Goal: Navigation & Orientation: Find specific page/section

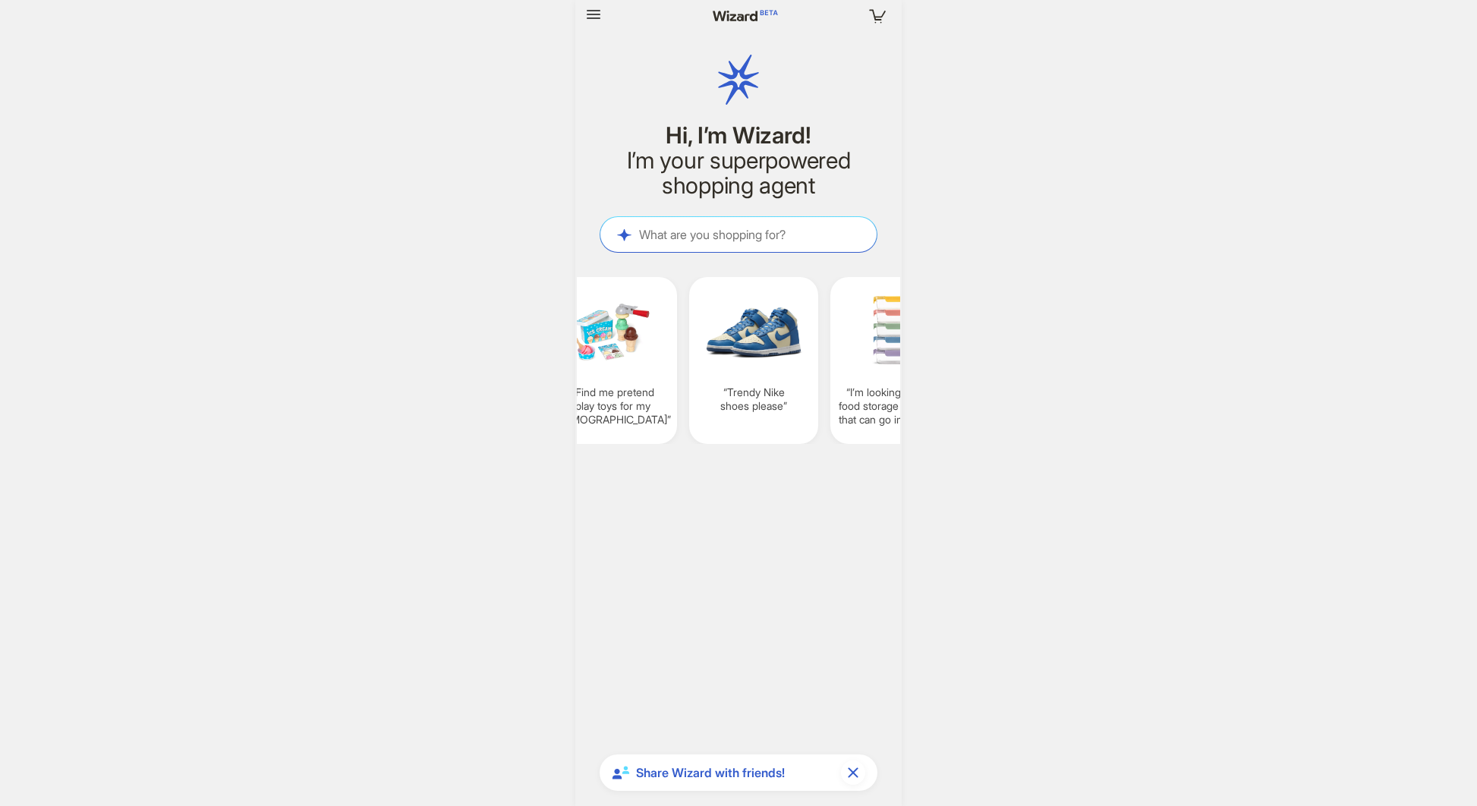
scroll to position [0, 1160]
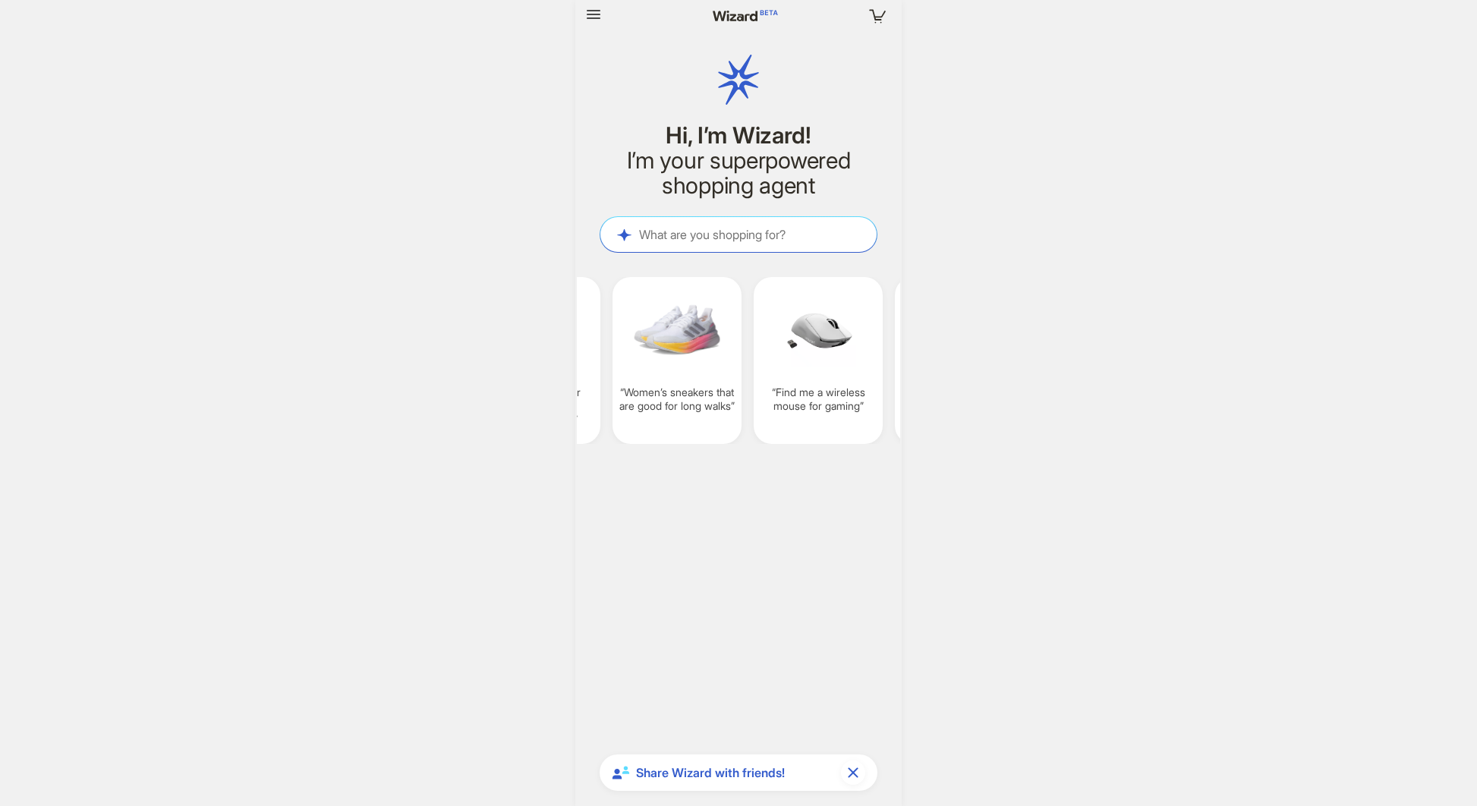
scroll to position [0, 1378]
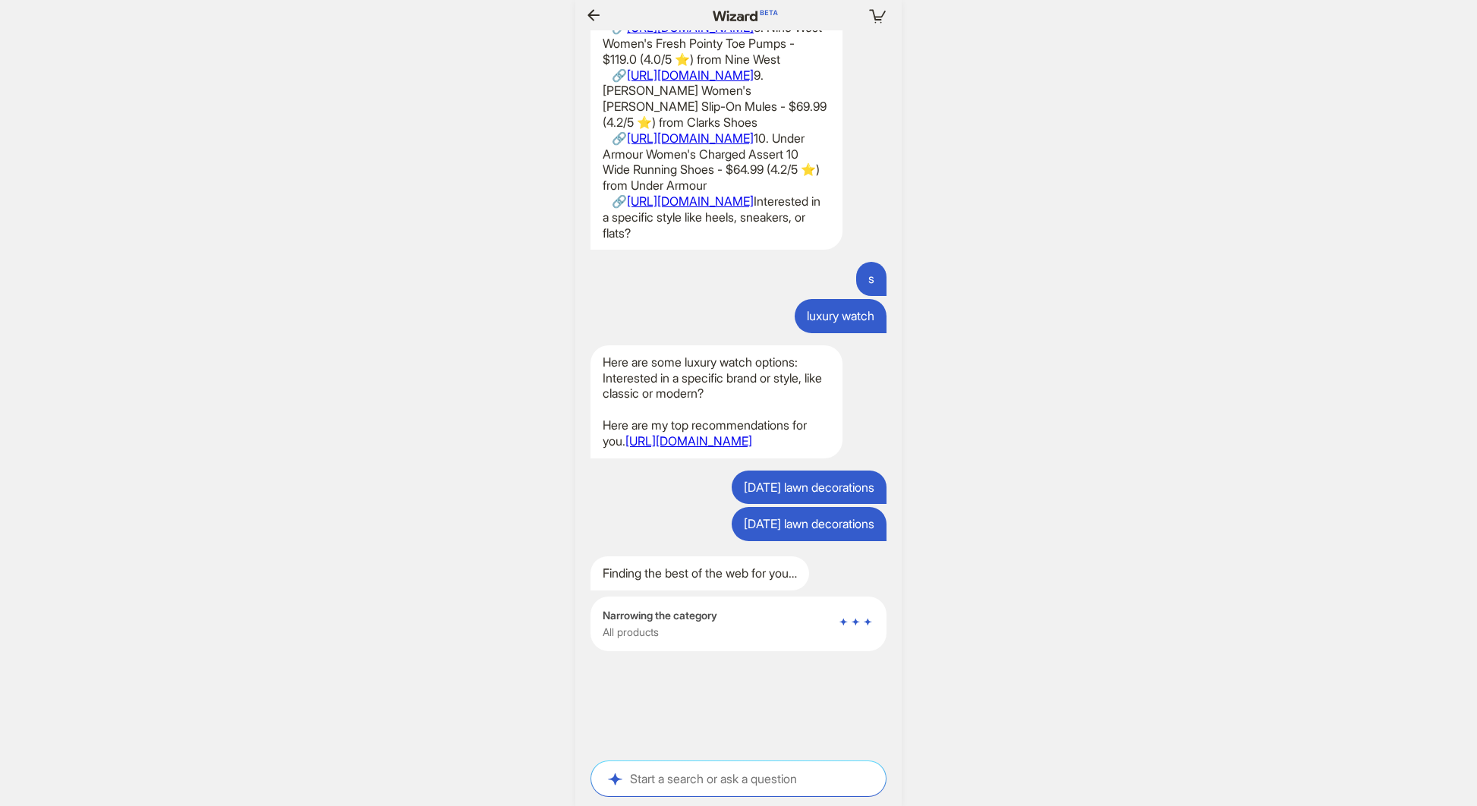
scroll to position [0, 1483]
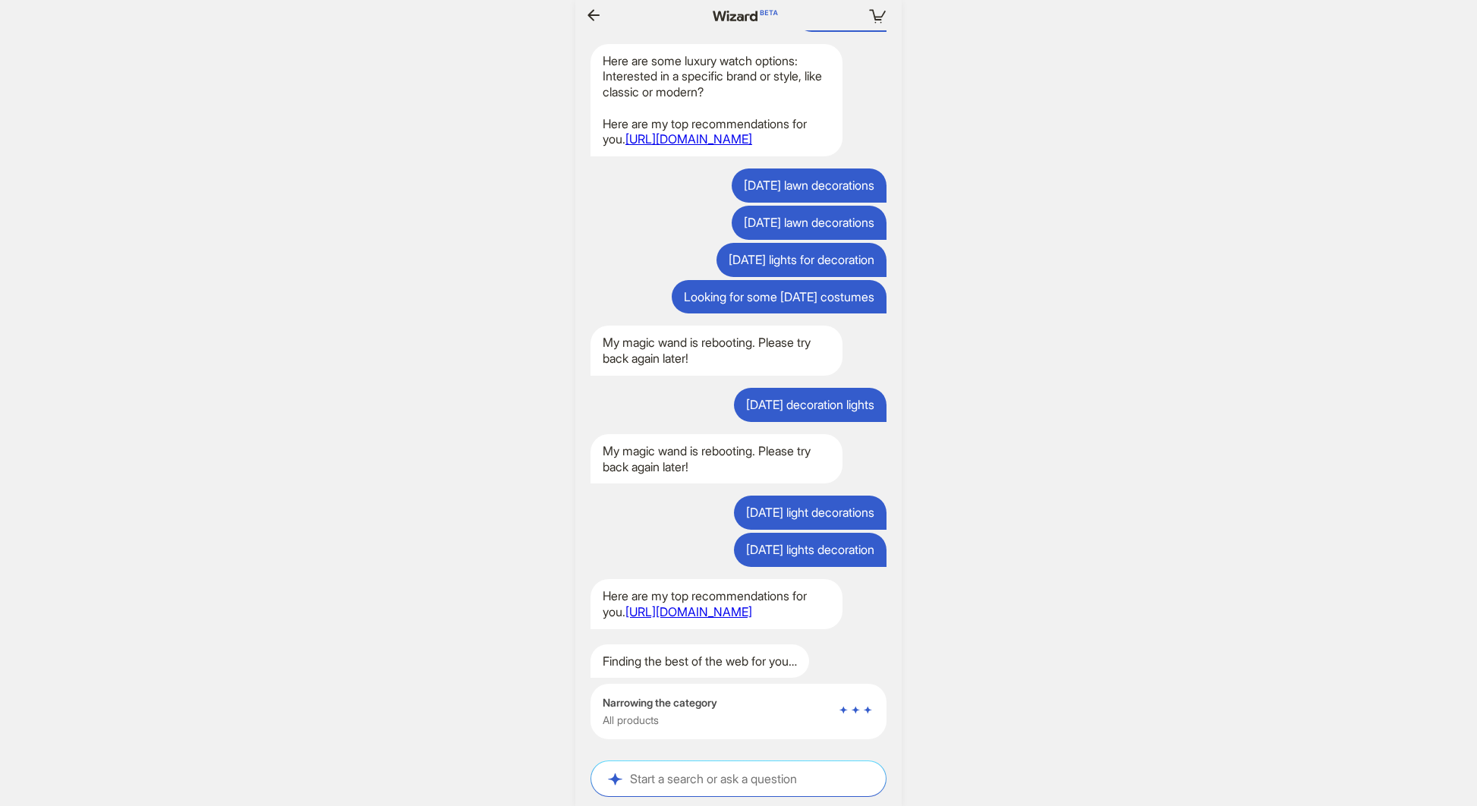
scroll to position [0, 1431]
click at [709, 604] on link "https://graphql.dev.wizard.com/api/product-recommendation/458067" at bounding box center [688, 611] width 127 height 15
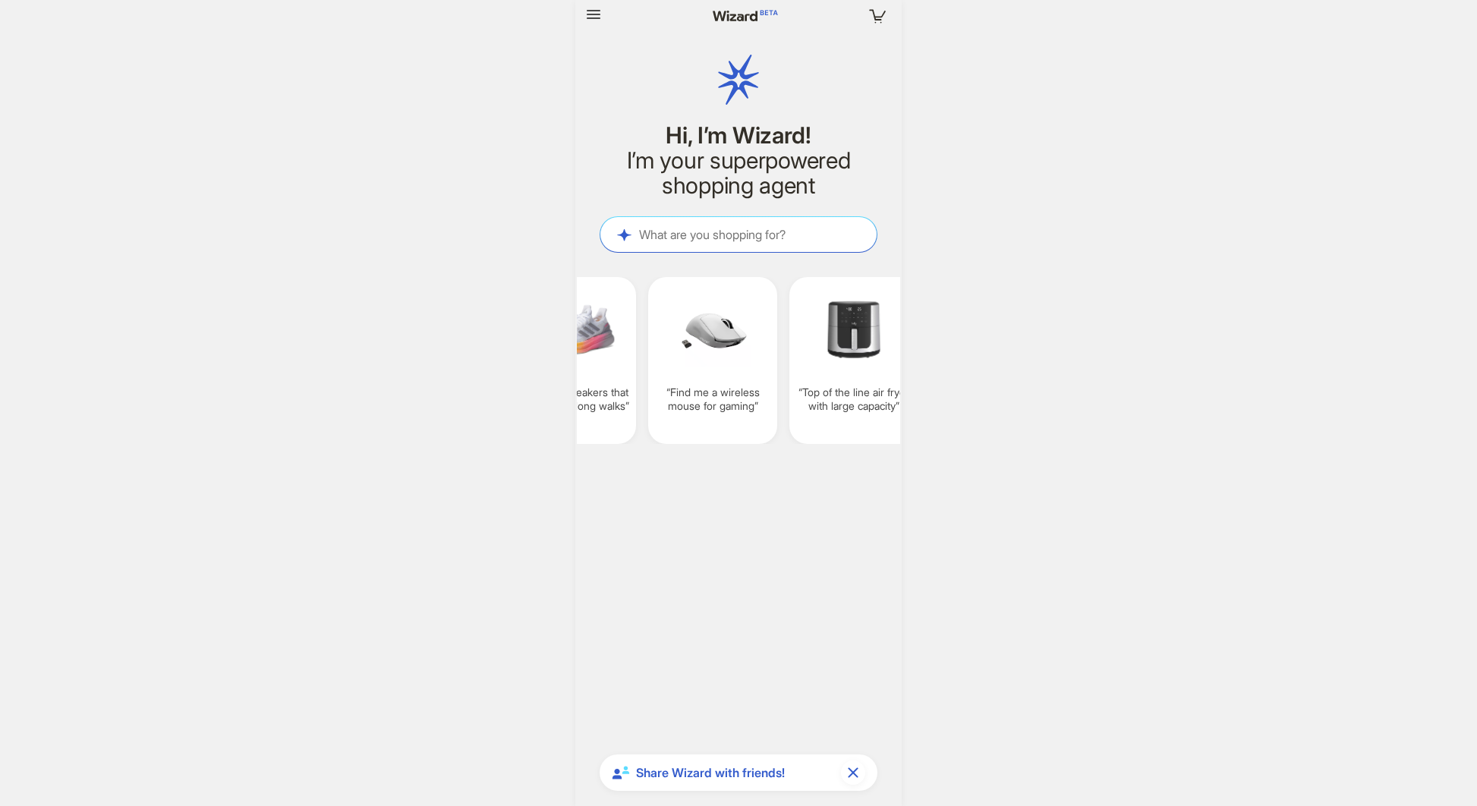
scroll to position [0, 1483]
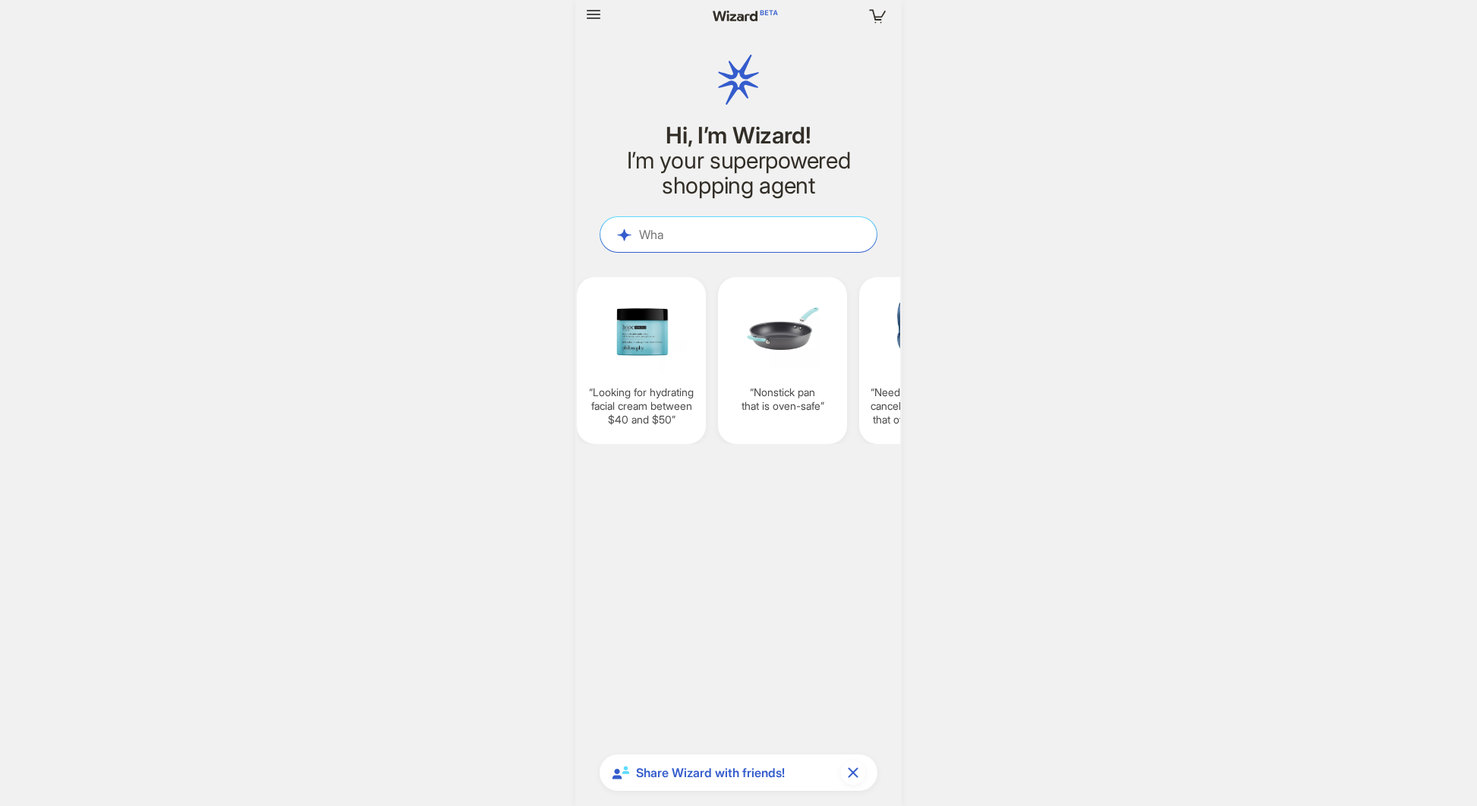
scroll to position [5182, 0]
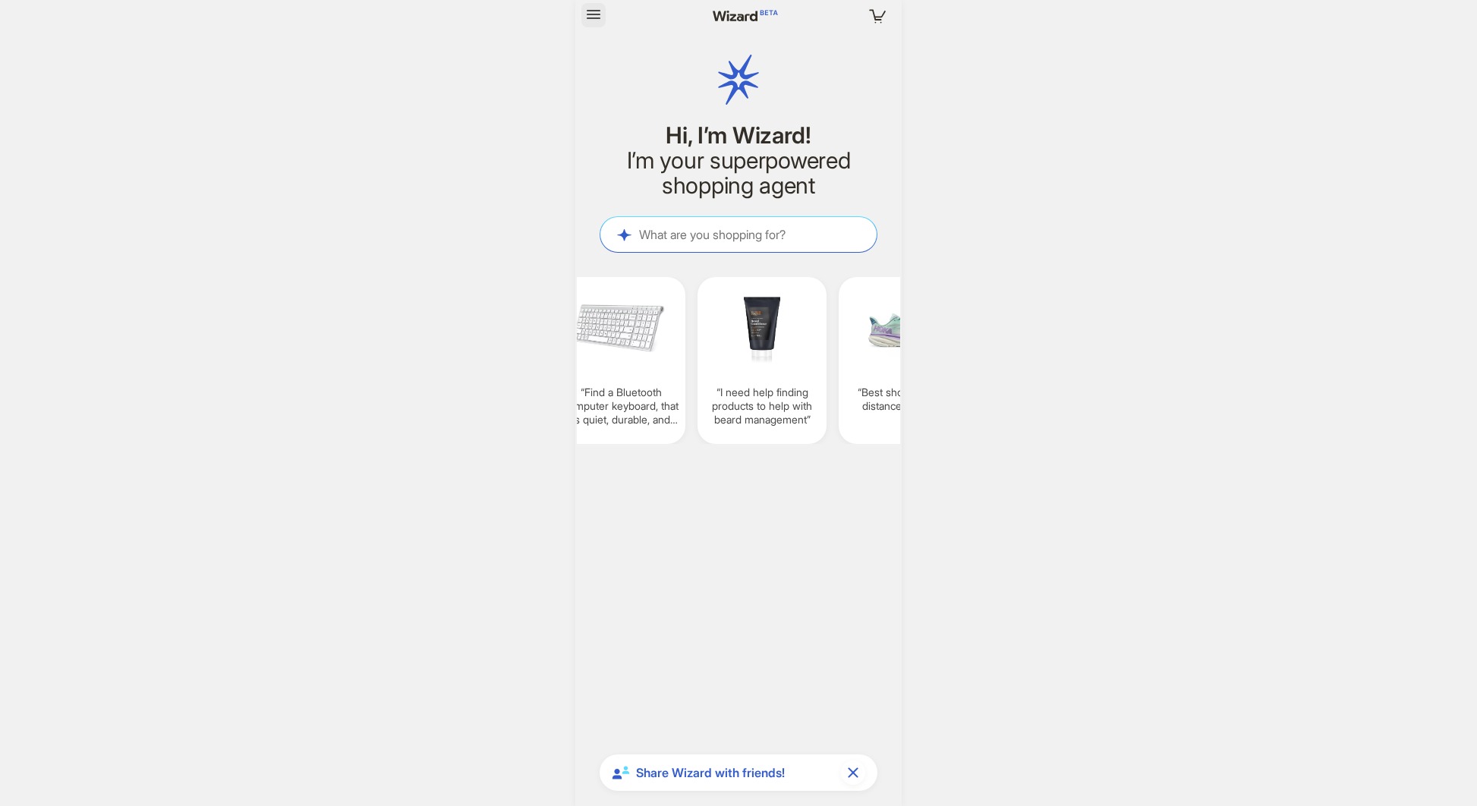
click at [595, 13] on icon "button" at bounding box center [593, 14] width 18 height 18
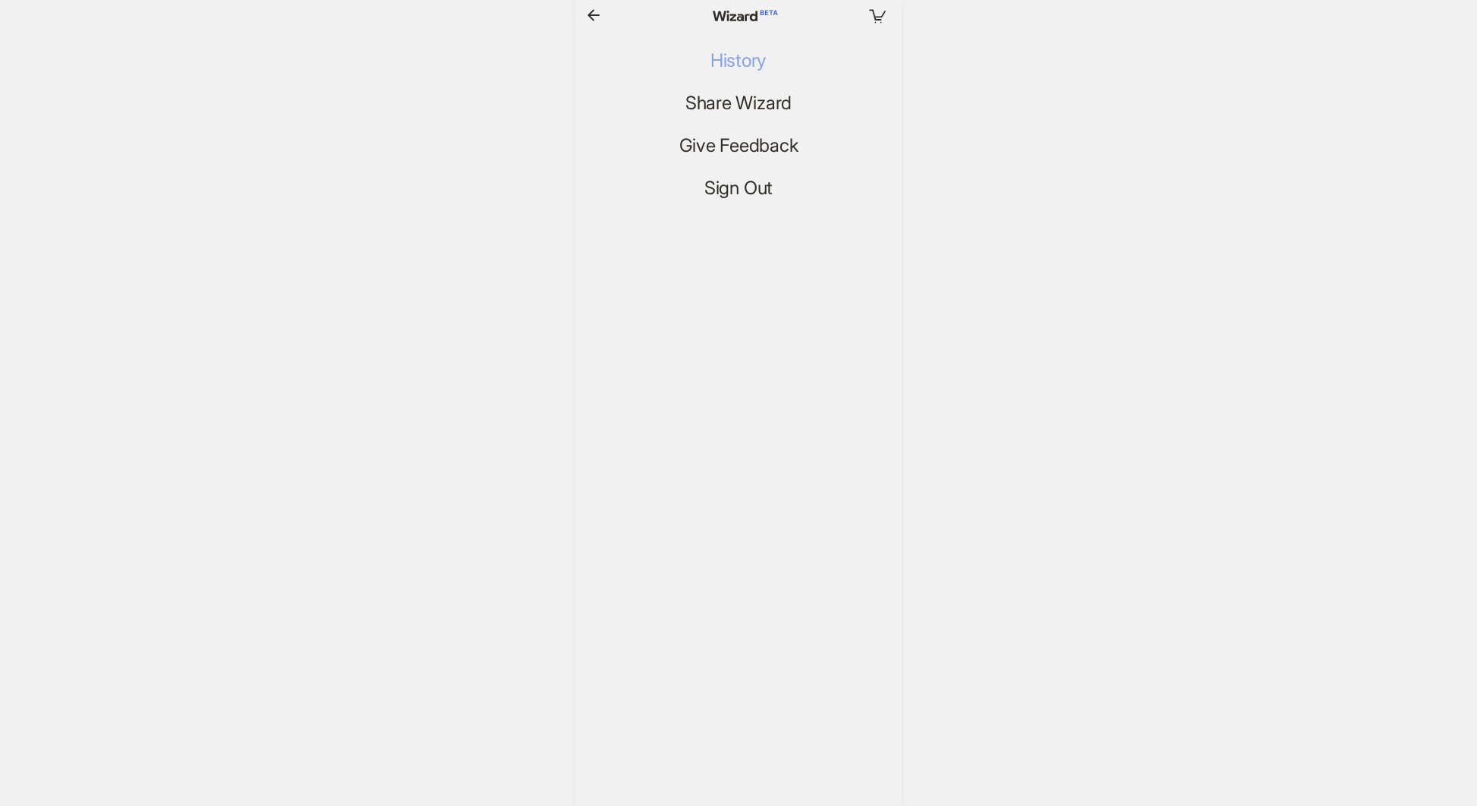
click at [758, 58] on span "History" at bounding box center [738, 61] width 56 height 22
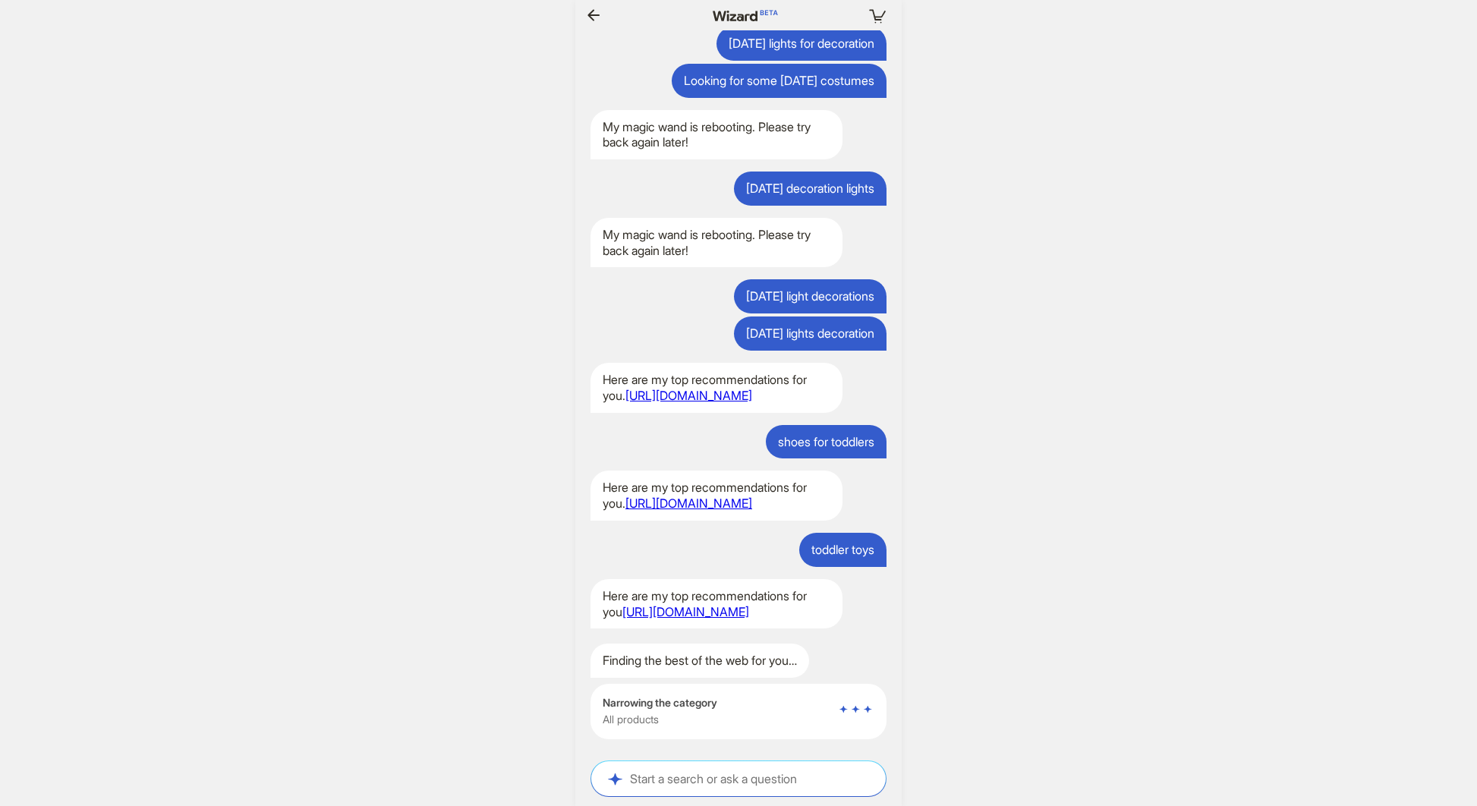
scroll to position [5322, 0]
click at [688, 604] on link "[URL][DOMAIN_NAME]" at bounding box center [685, 611] width 127 height 15
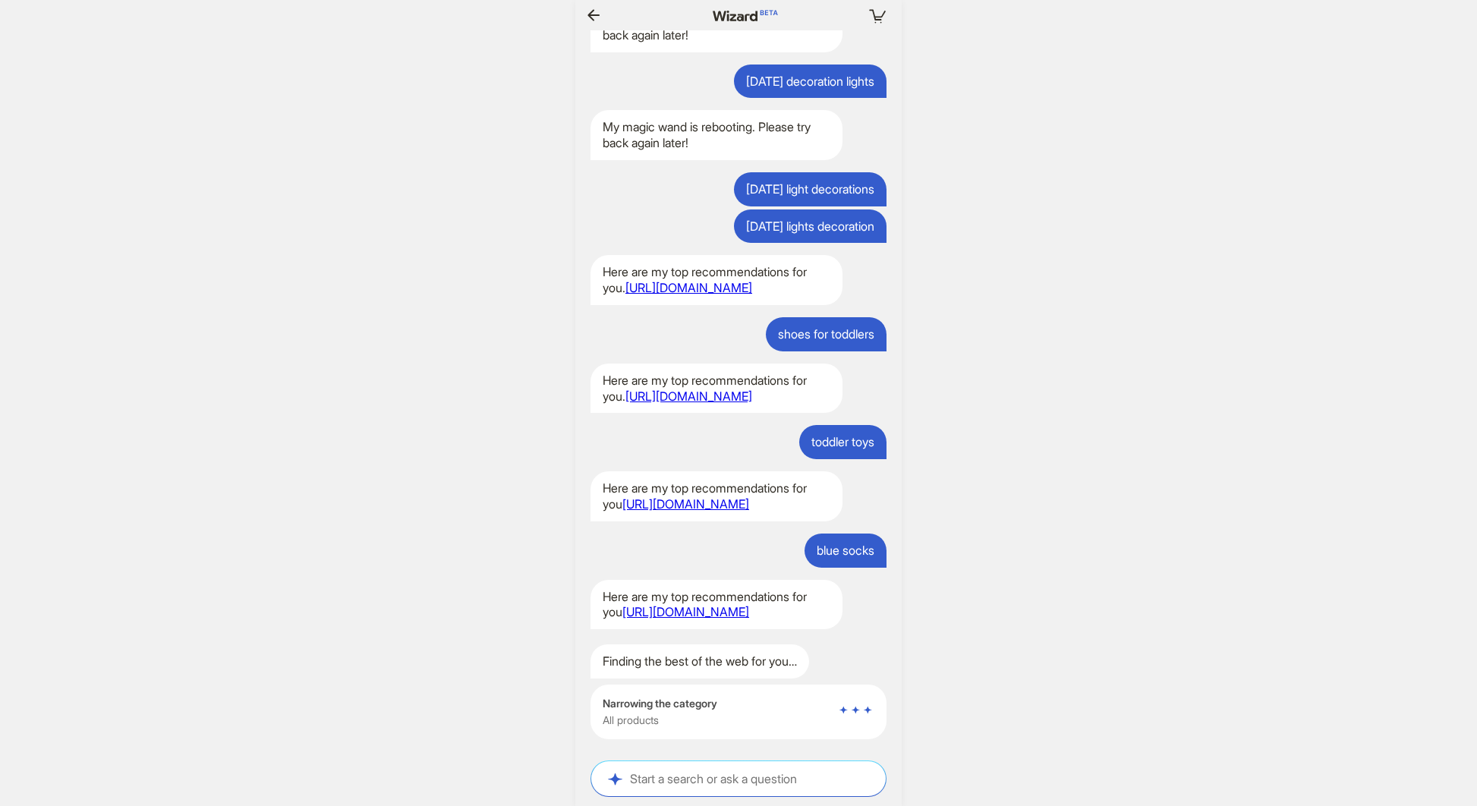
scroll to position [0, 1317]
